Goal: Task Accomplishment & Management: Manage account settings

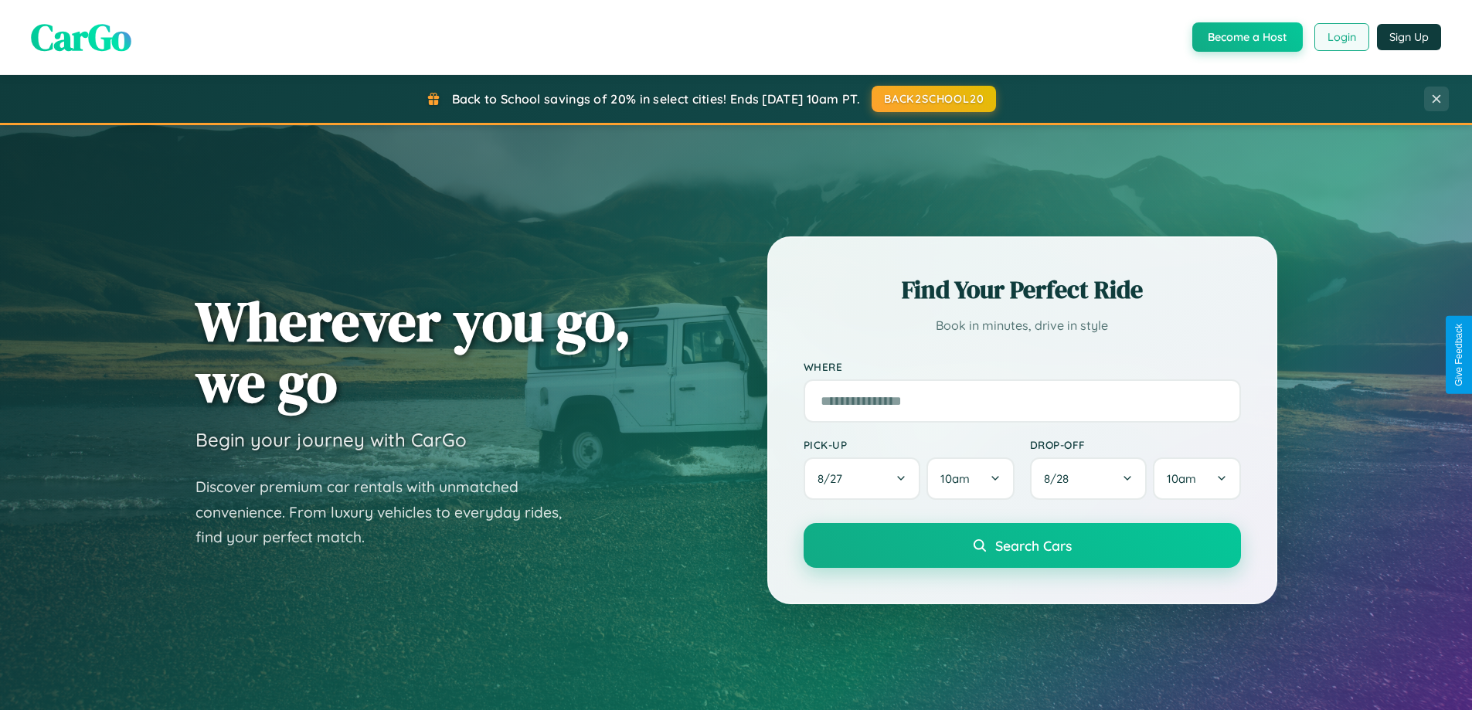
click at [1341, 37] on button "Login" at bounding box center [1342, 37] width 55 height 28
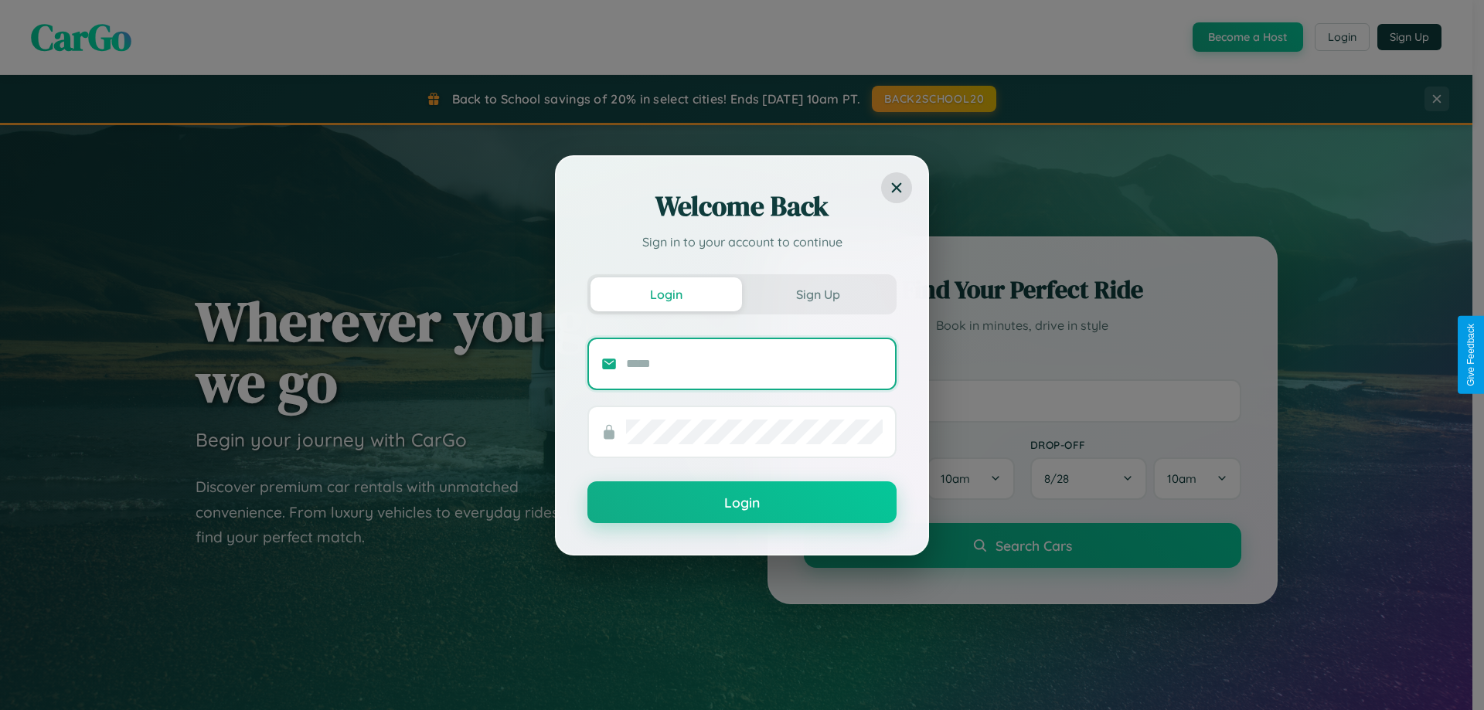
click at [754, 363] on input "text" at bounding box center [754, 364] width 257 height 25
type input "**********"
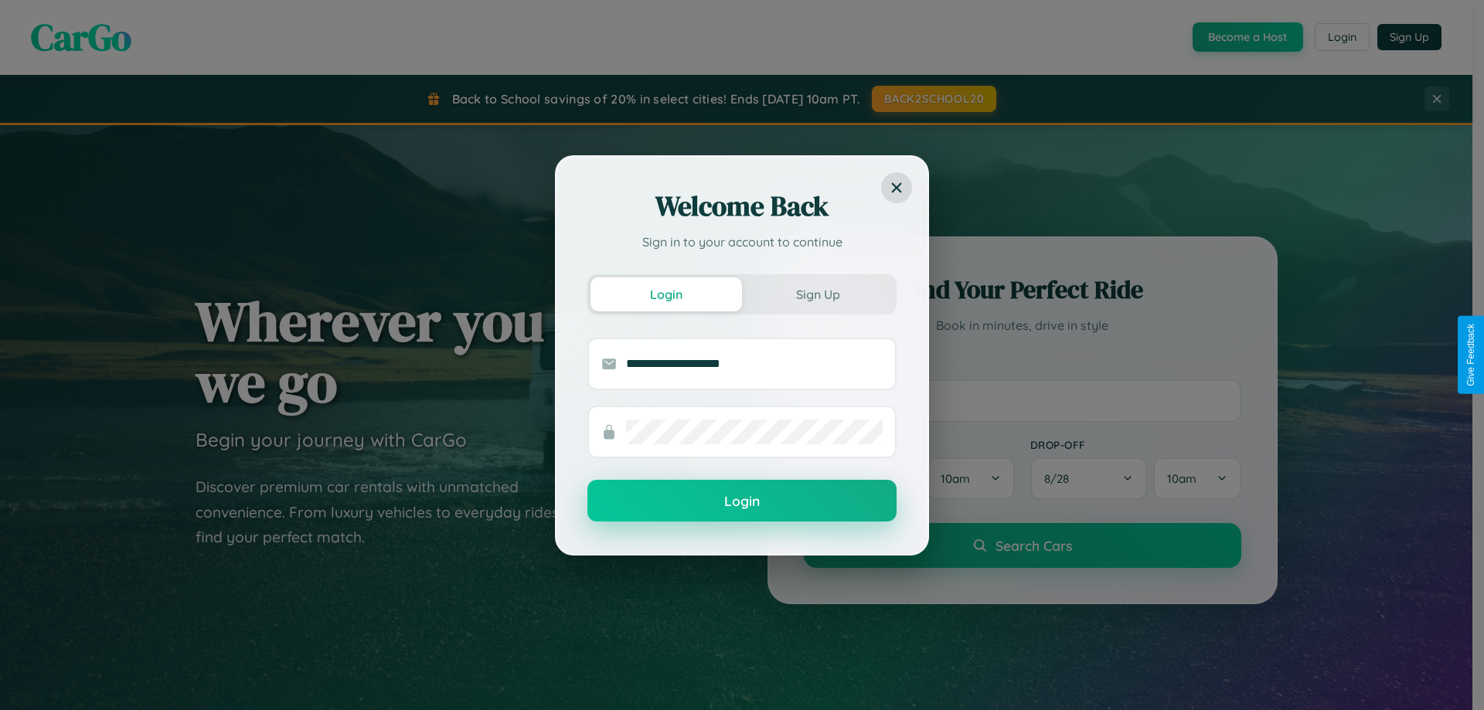
click at [742, 502] on button "Login" at bounding box center [741, 501] width 309 height 42
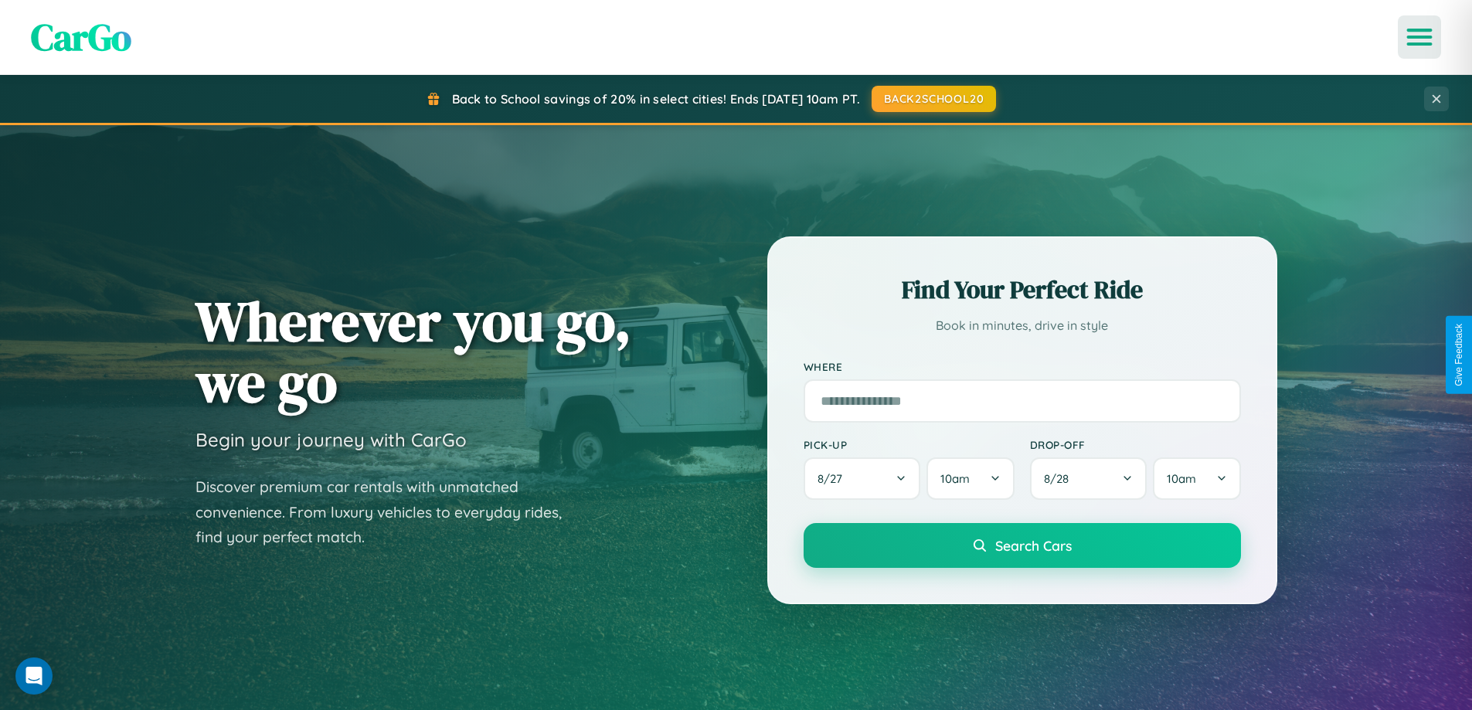
click at [1420, 37] on icon "Open menu" at bounding box center [1420, 37] width 22 height 14
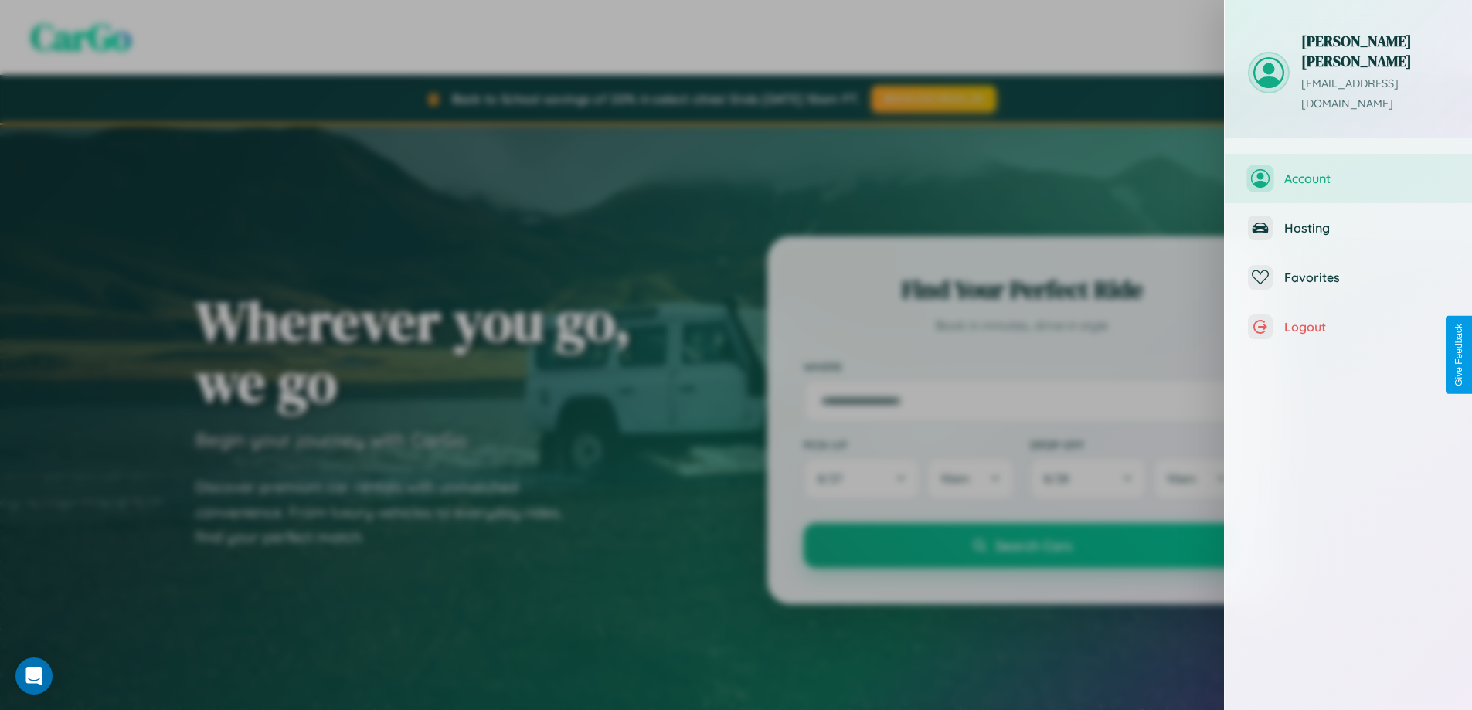
click at [1349, 171] on span "Account" at bounding box center [1367, 178] width 165 height 15
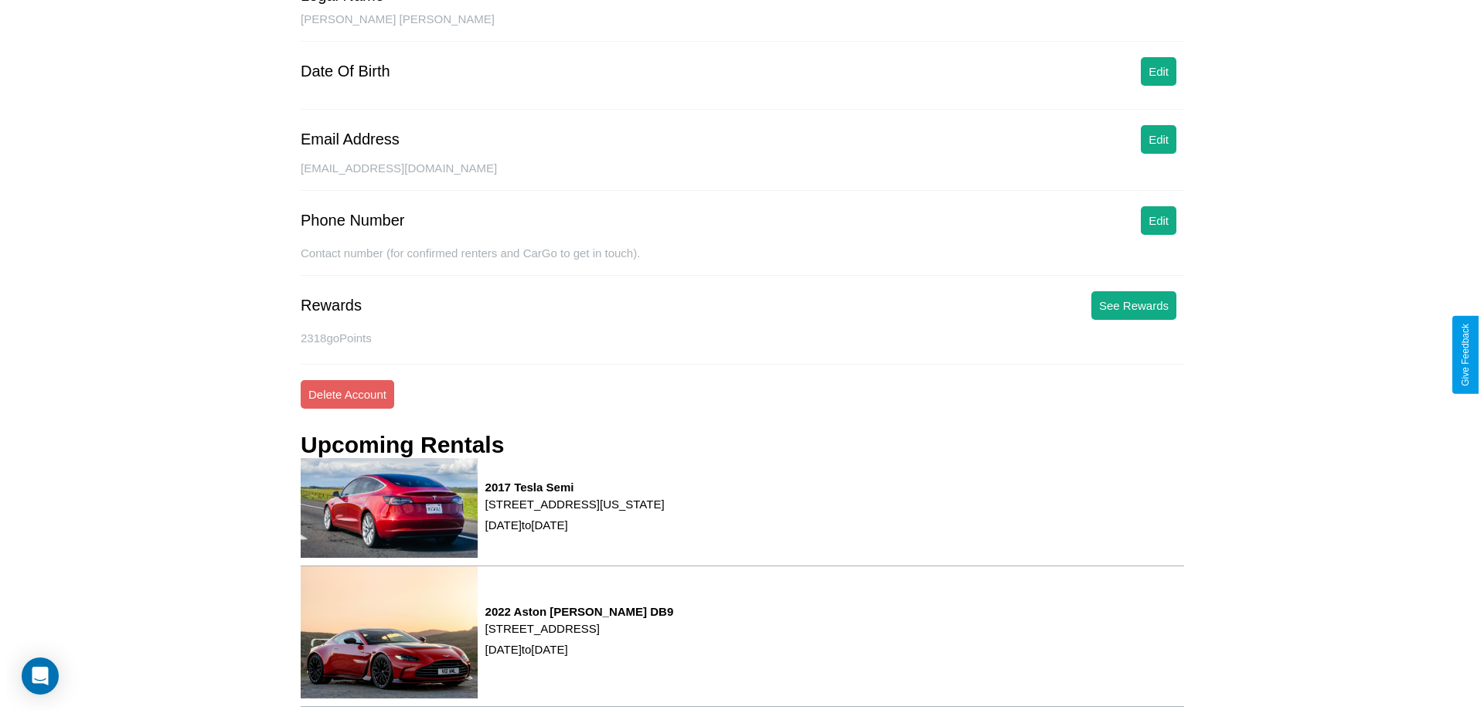
scroll to position [196, 0]
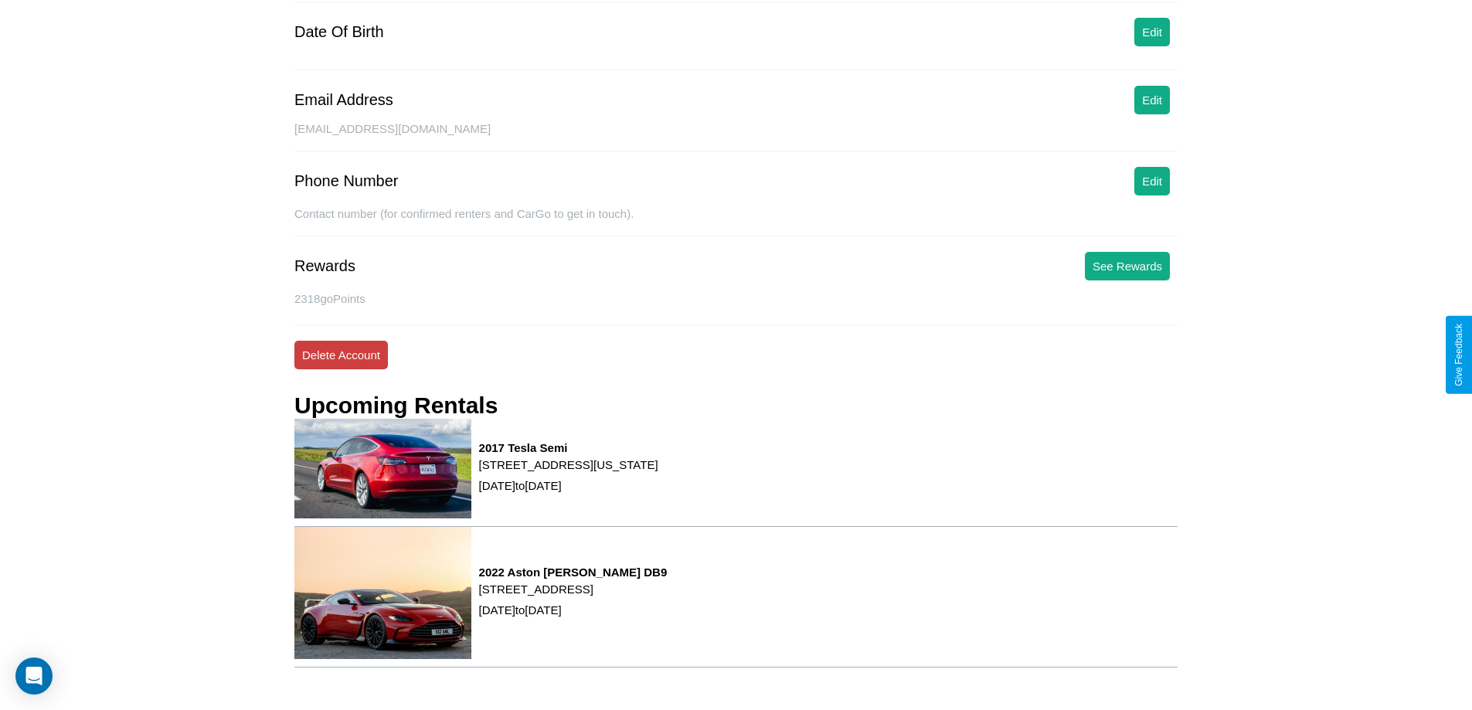
click at [341, 355] on button "Delete Account" at bounding box center [341, 355] width 94 height 29
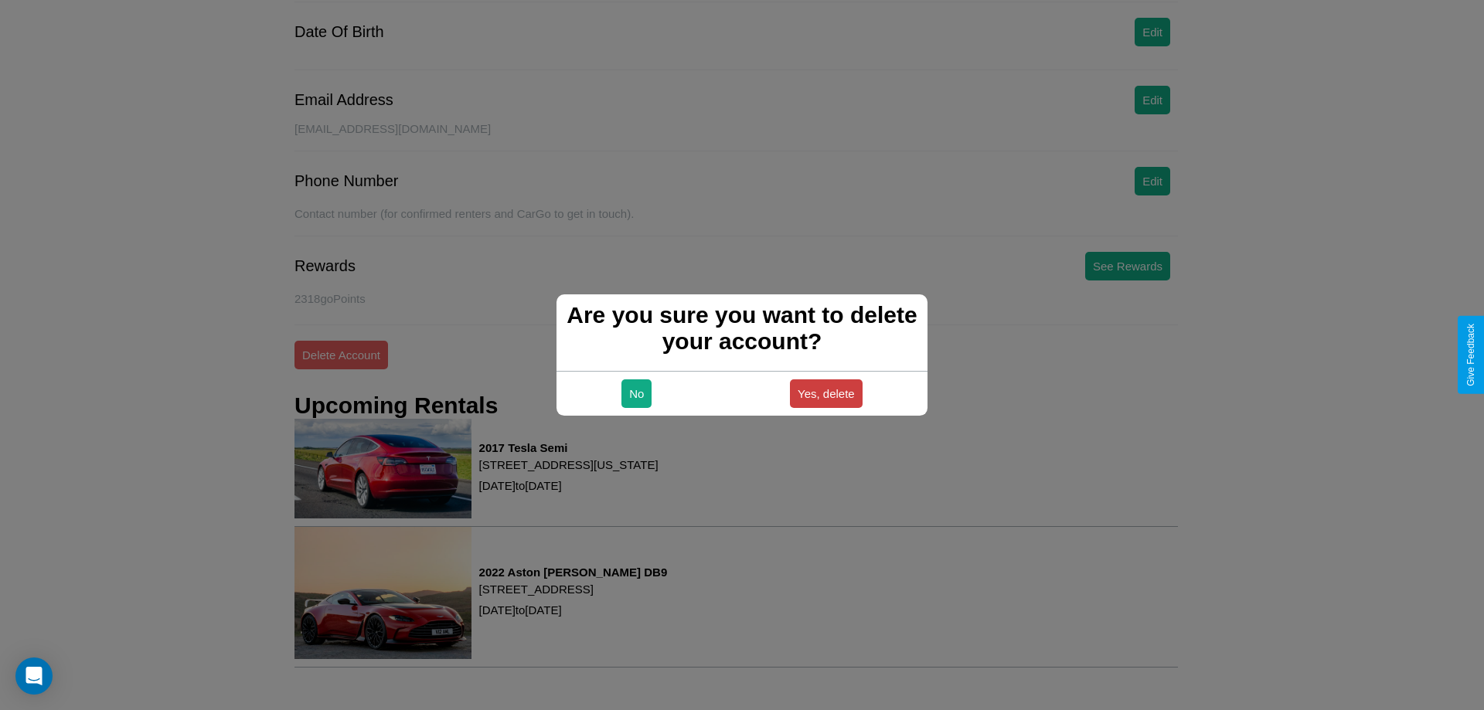
click at [825, 393] on button "Yes, delete" at bounding box center [826, 393] width 73 height 29
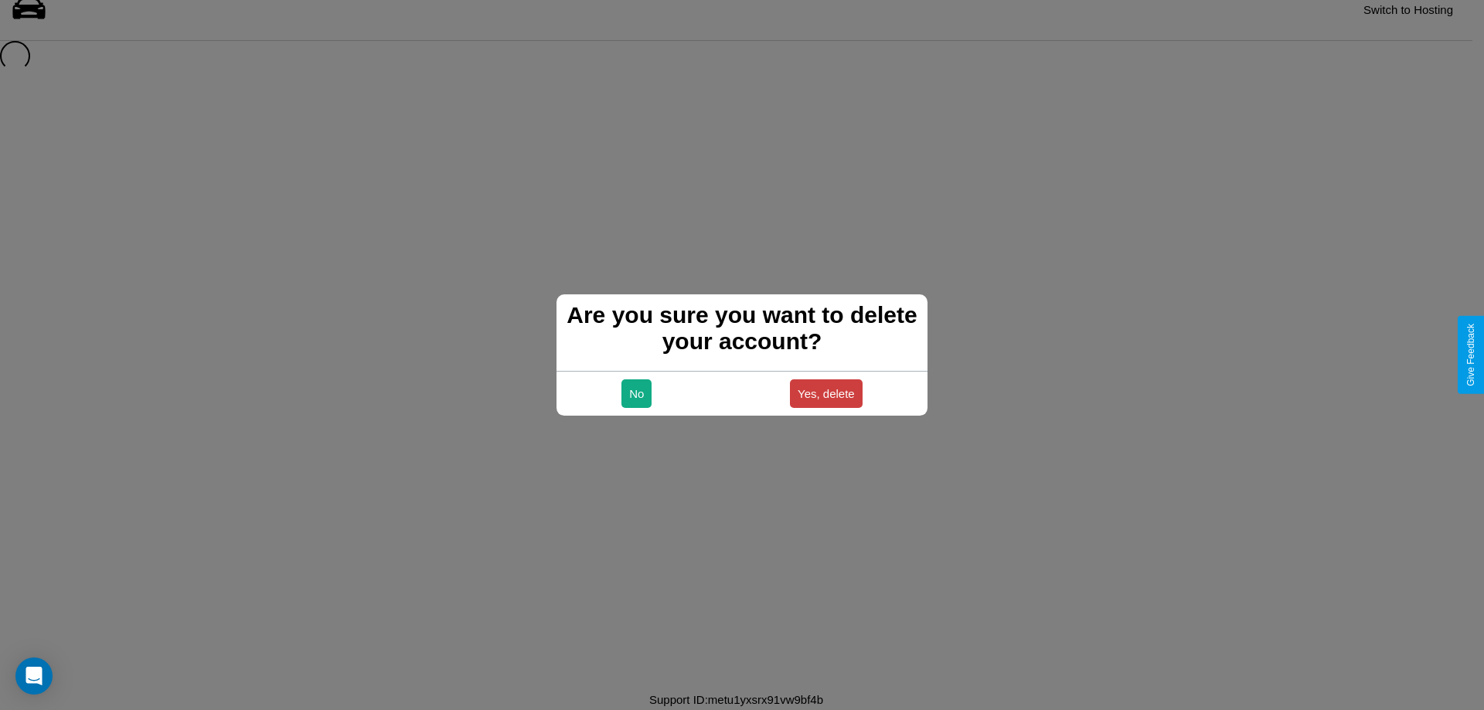
scroll to position [21, 0]
